Goal: Information Seeking & Learning: Learn about a topic

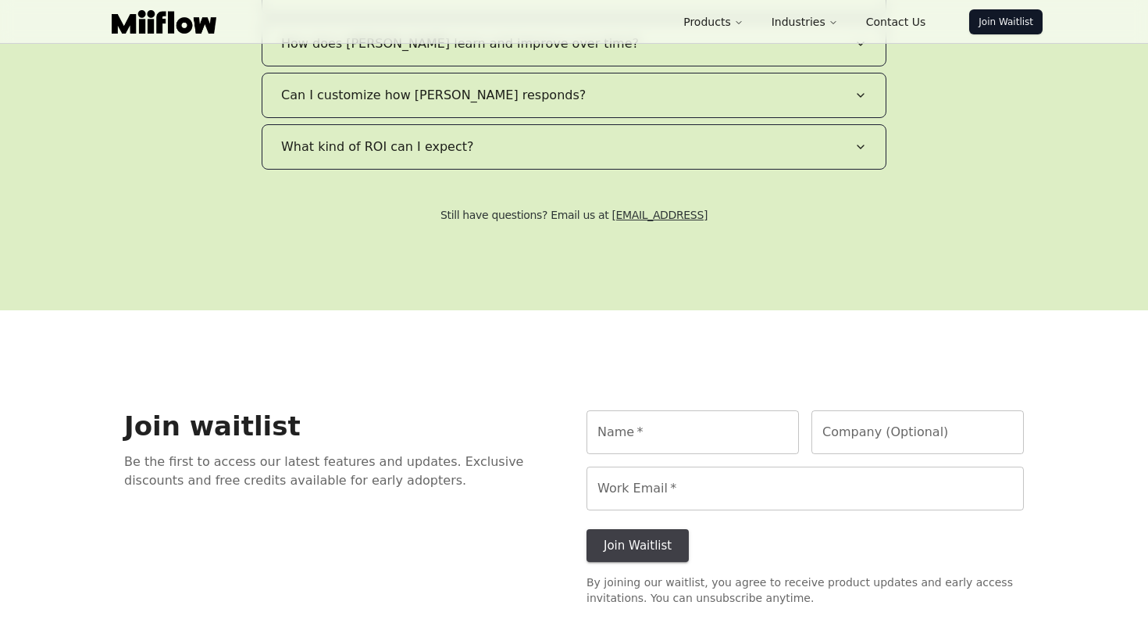
scroll to position [3182, 0]
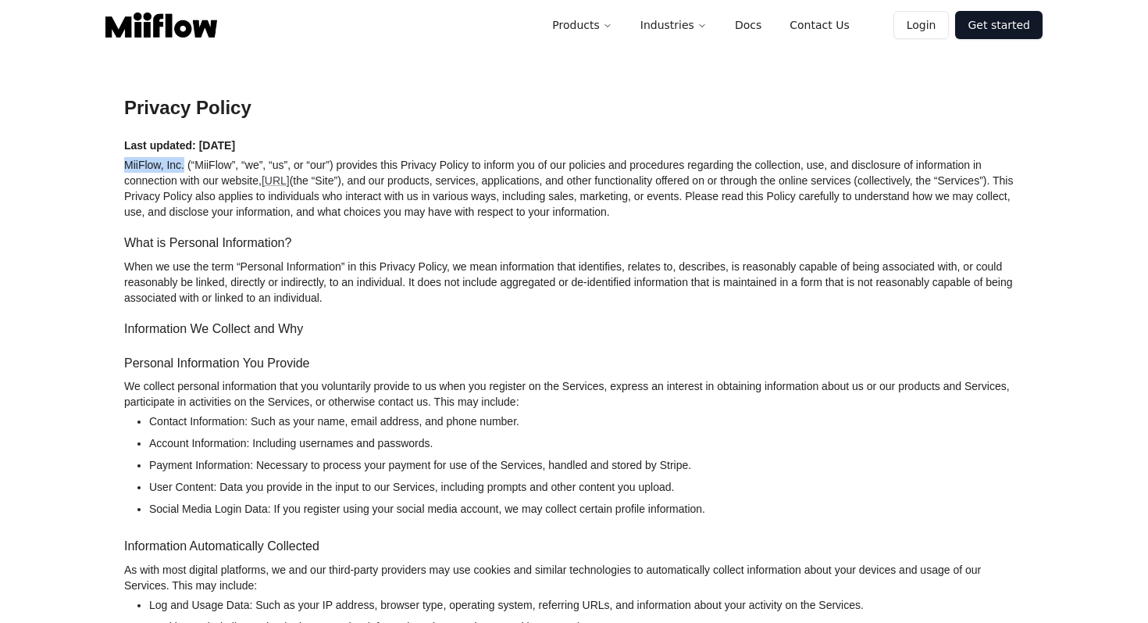
drag, startPoint x: 123, startPoint y: 160, endPoint x: 184, endPoint y: 160, distance: 60.9
copy p "MiiFlow, Inc."
click at [433, 149] on p "Last updated: [DATE]" at bounding box center [574, 145] width 900 height 16
click at [143, 164] on p "MiiFlow, Inc. (“MiiFlow”, “we”, “us”, or “our”) provides this Privacy Policy to…" at bounding box center [574, 188] width 900 height 62
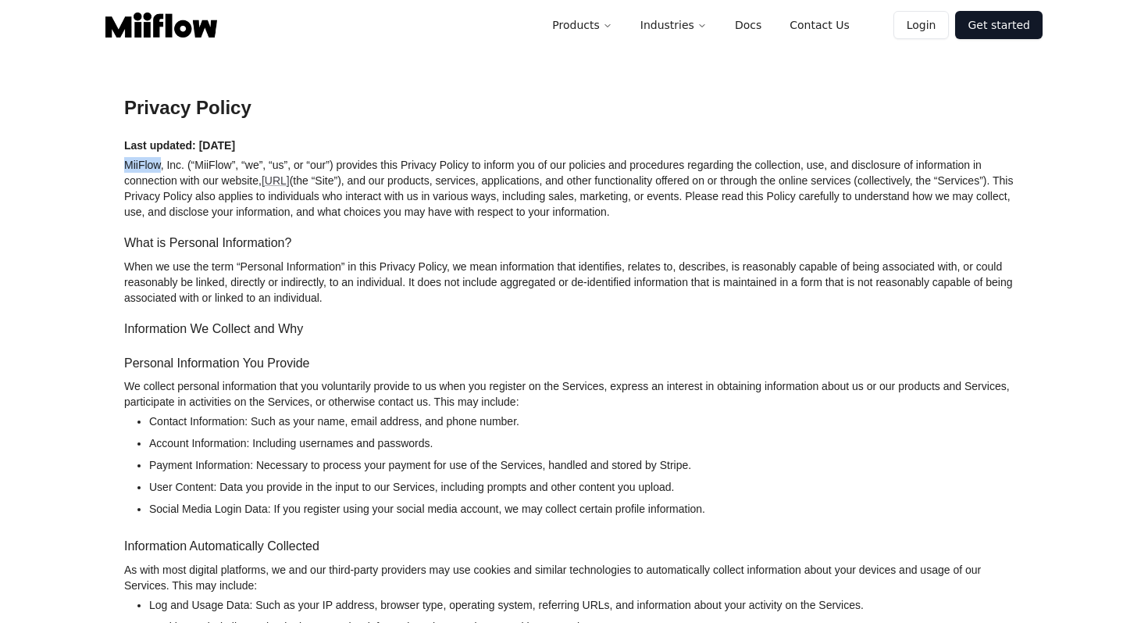
click at [143, 164] on p "MiiFlow, Inc. (“MiiFlow”, “we”, “us”, or “our”) provides this Privacy Policy to…" at bounding box center [574, 188] width 900 height 62
copy p "MiiFlow"
